Goal: Task Accomplishment & Management: Manage account settings

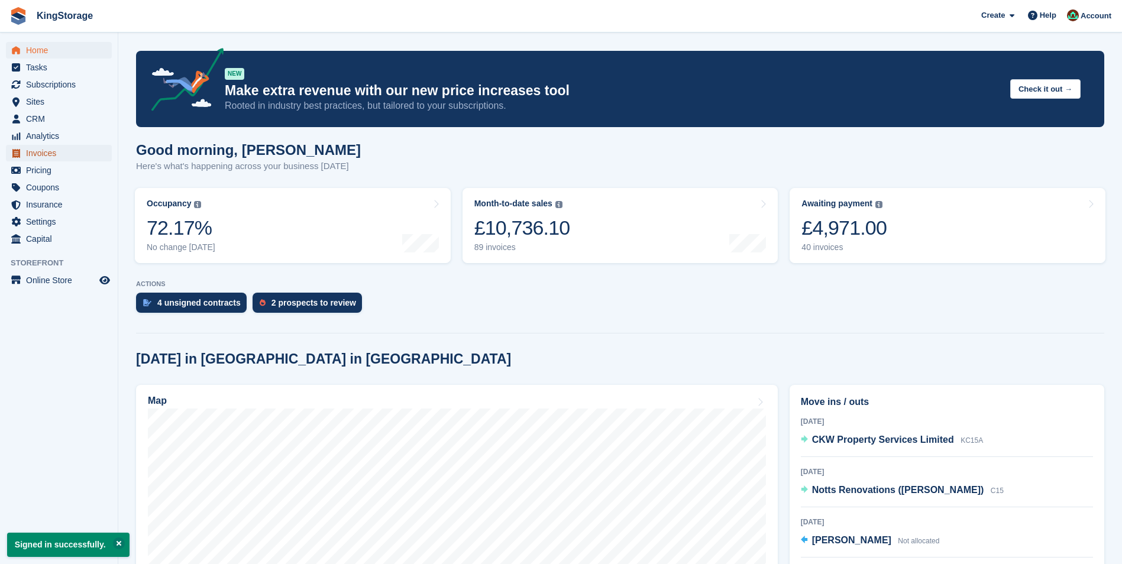
drag, startPoint x: 37, startPoint y: 155, endPoint x: 70, endPoint y: 145, distance: 34.4
click at [37, 155] on span "Invoices" at bounding box center [61, 153] width 71 height 17
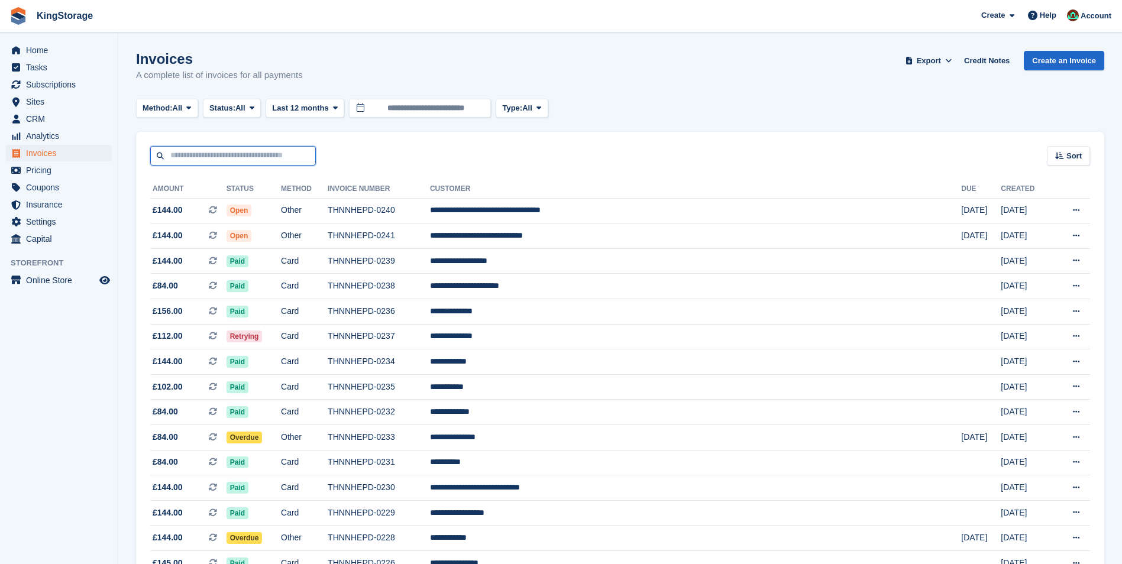
click at [205, 157] on input "text" at bounding box center [233, 156] width 166 height 20
type input "****"
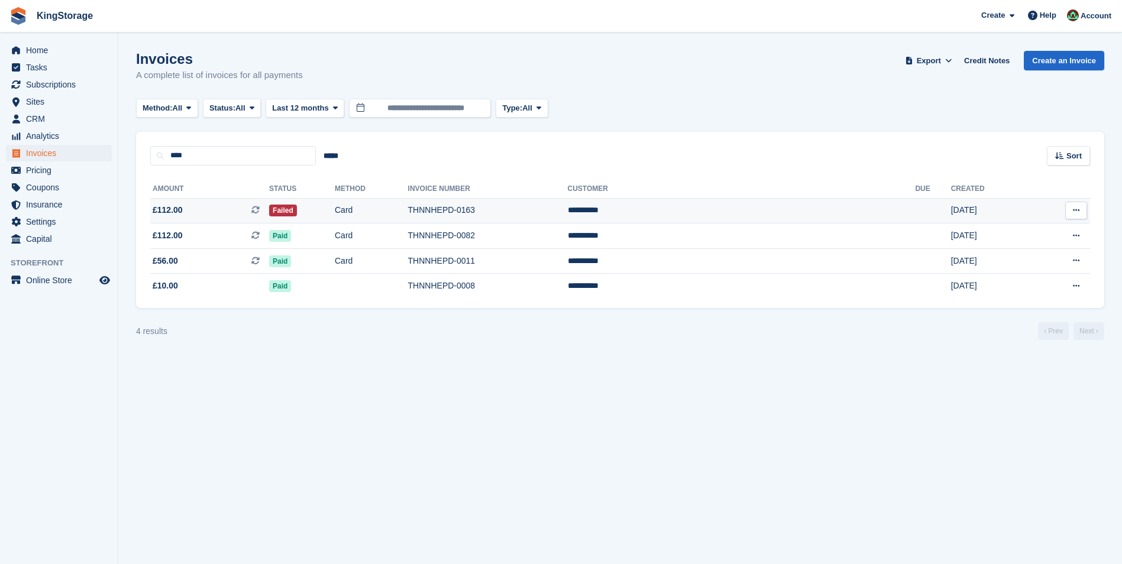
click at [532, 216] on td "THNNHEPD-0163" at bounding box center [488, 210] width 160 height 25
drag, startPoint x: 199, startPoint y: 158, endPoint x: 0, endPoint y: 76, distance: 215.0
click at [0, 109] on html "KingStorage Create Subscription Invoice Contact Deal Discount Page Help Chat Su…" at bounding box center [561, 282] width 1122 height 564
type input "****"
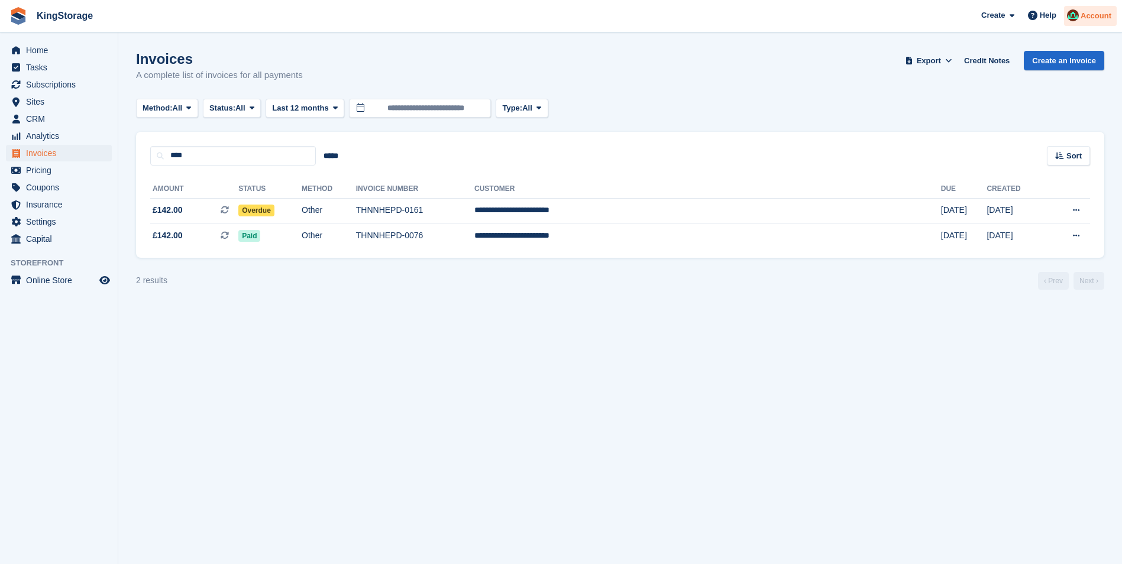
drag, startPoint x: 1111, startPoint y: 21, endPoint x: 1094, endPoint y: 44, distance: 29.1
click at [1111, 20] on div "Account" at bounding box center [1090, 16] width 53 height 21
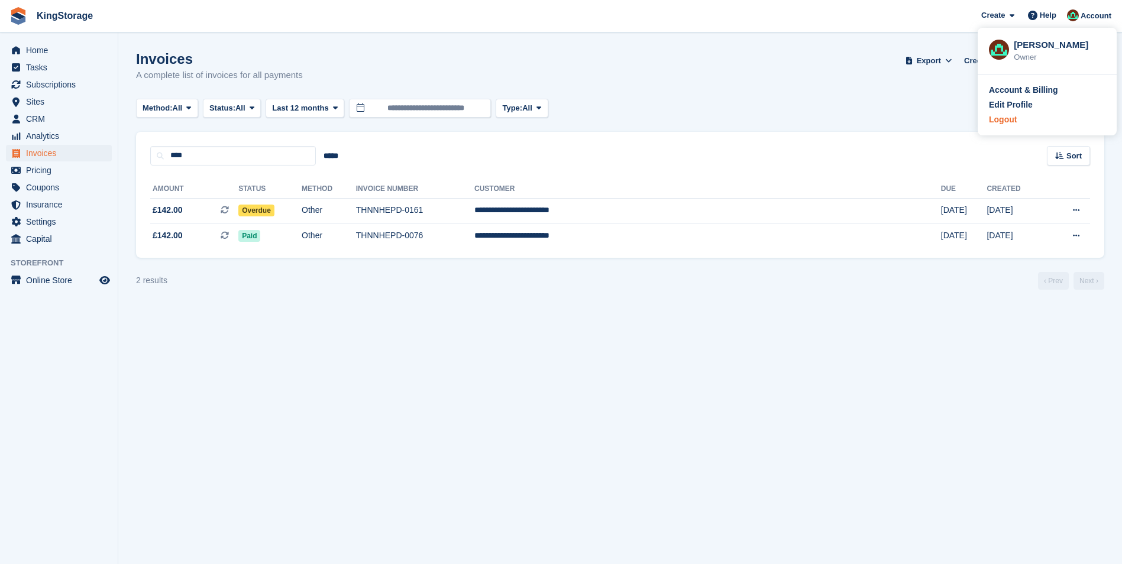
click at [1012, 119] on div "Logout" at bounding box center [1003, 120] width 28 height 12
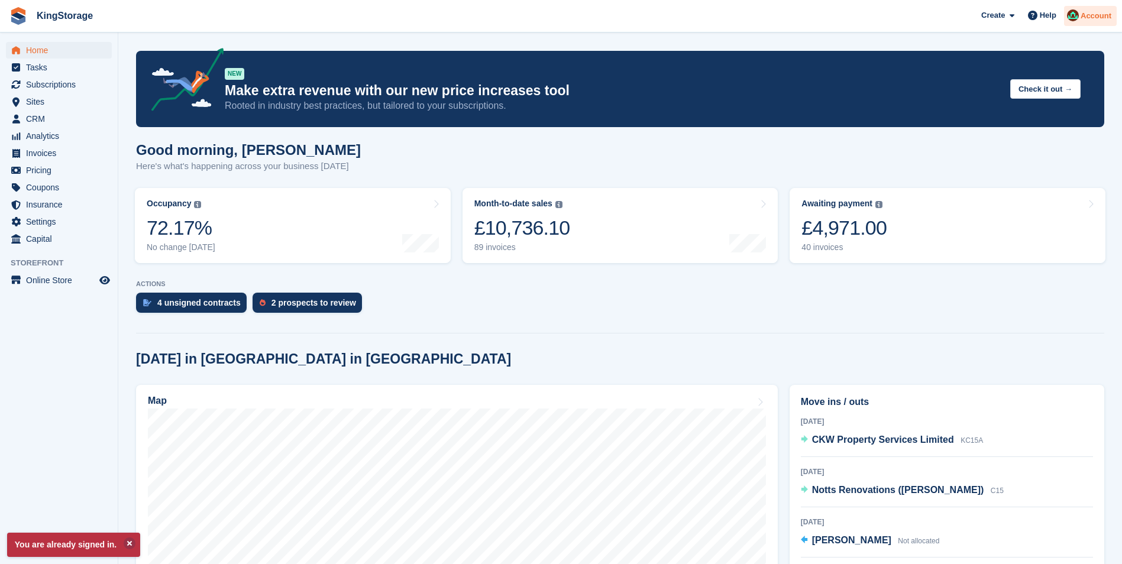
click at [1094, 22] on div "Account" at bounding box center [1090, 16] width 53 height 21
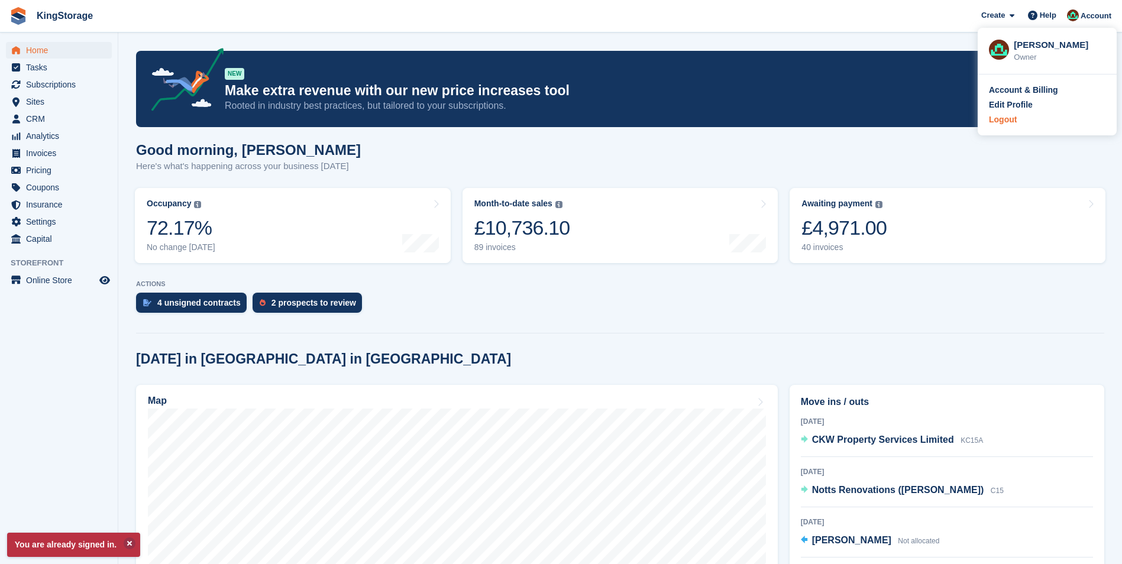
click at [1013, 119] on div "Logout" at bounding box center [1003, 120] width 28 height 12
